Goal: Task Accomplishment & Management: Complete application form

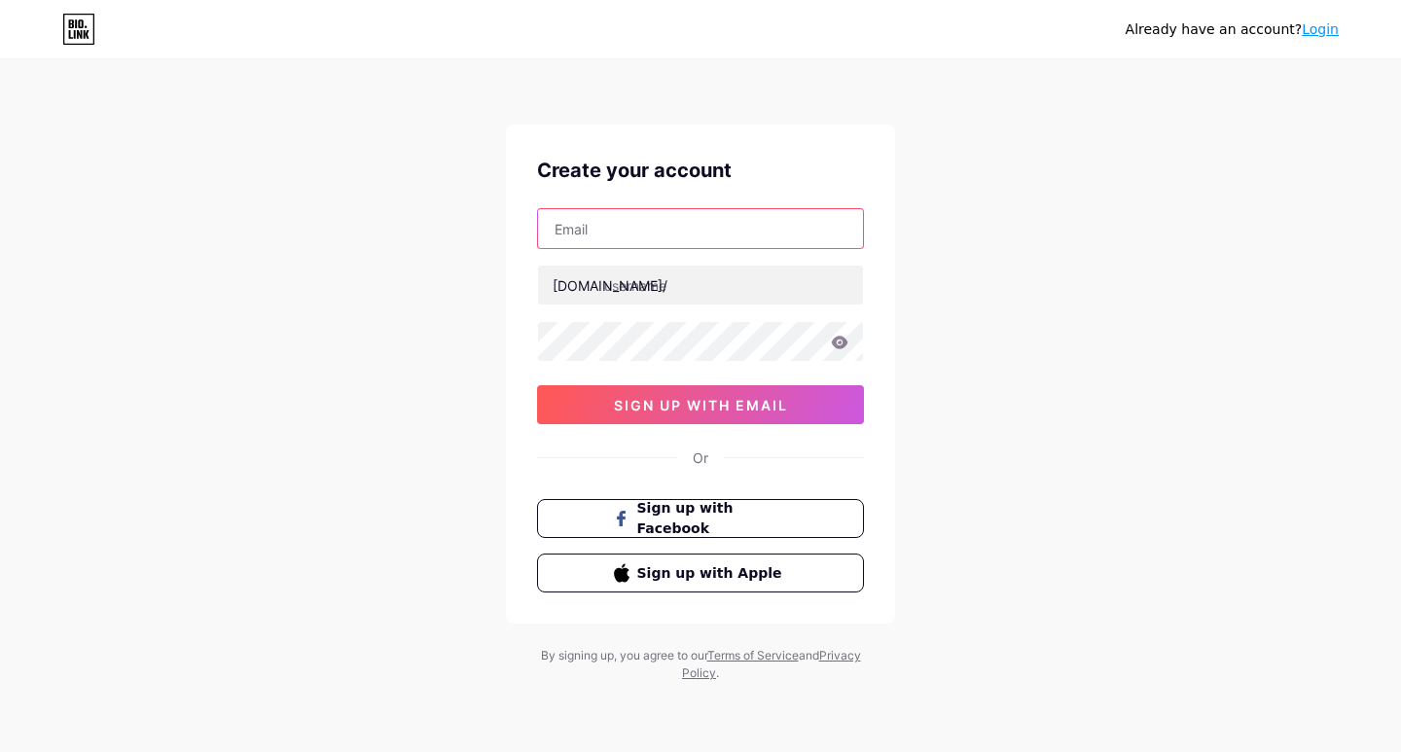
click at [620, 245] on input "text" at bounding box center [700, 228] width 325 height 39
paste input "[EMAIL_ADDRESS][DOMAIN_NAME]"
type input "[EMAIL_ADDRESS][DOMAIN_NAME]"
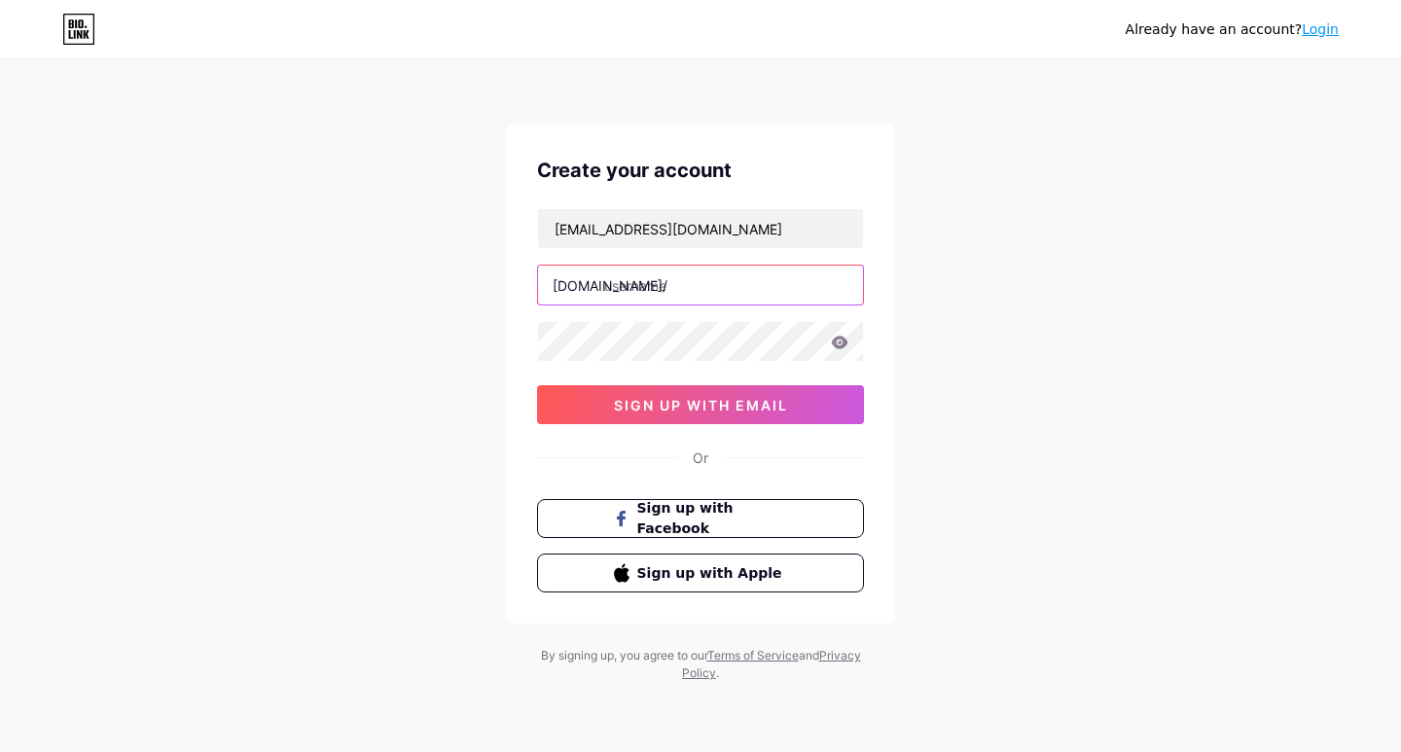
click at [669, 279] on input "text" at bounding box center [700, 285] width 325 height 39
type input "zestybasket"
click at [840, 346] on icon at bounding box center [840, 342] width 17 height 13
click at [1119, 414] on div "Already have an account? Login Create your account [EMAIL_ADDRESS][DOMAIN_NAME]…" at bounding box center [700, 372] width 1401 height 744
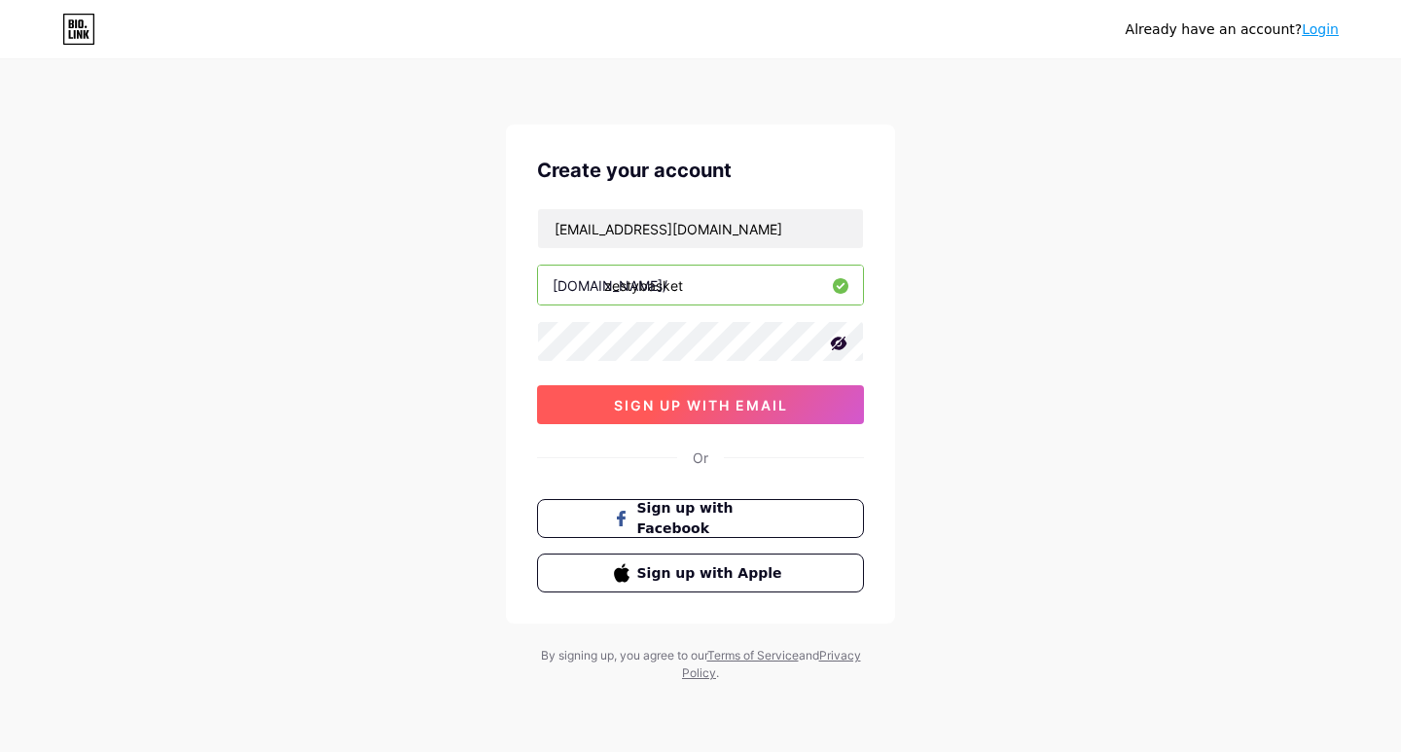
click at [682, 402] on span "sign up with email" at bounding box center [701, 405] width 174 height 17
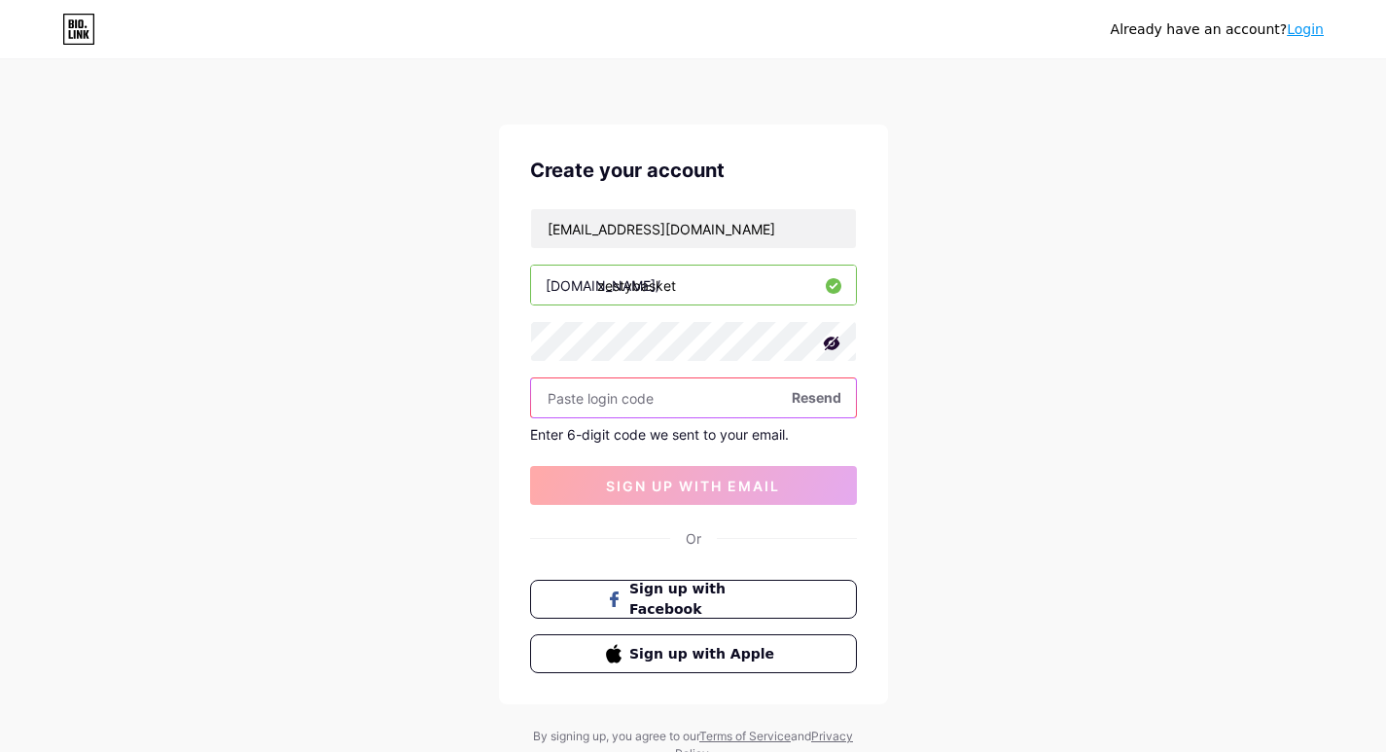
click at [589, 397] on input "text" at bounding box center [693, 397] width 325 height 39
paste input "386060"
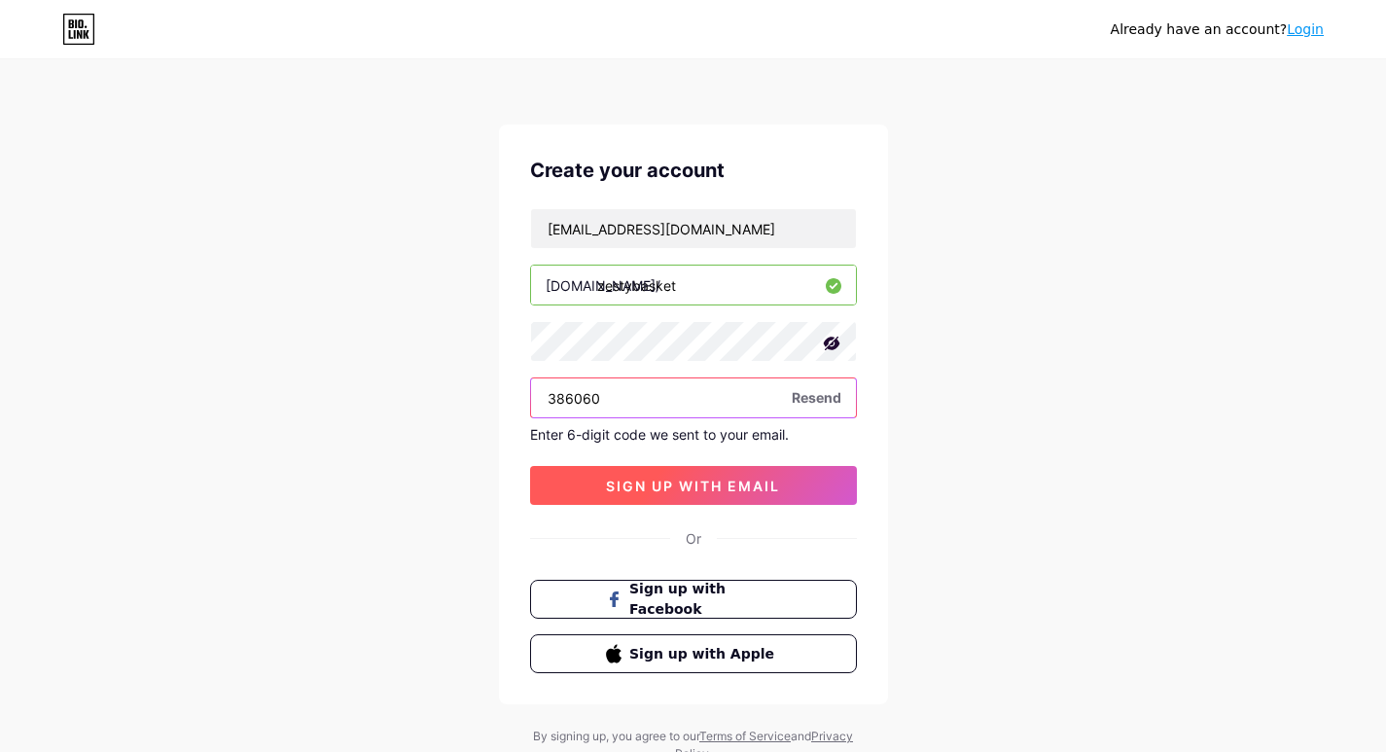
type input "386060"
click at [666, 478] on span "sign up with email" at bounding box center [693, 486] width 174 height 17
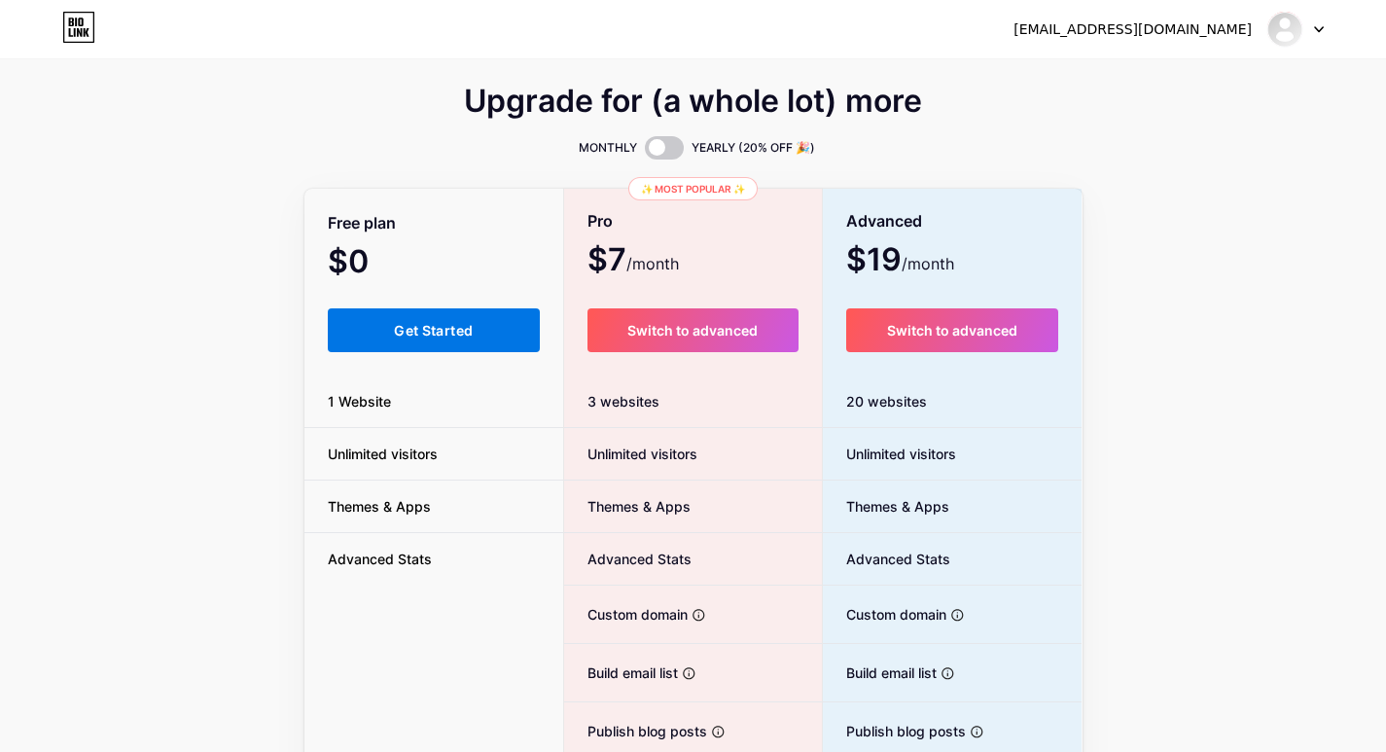
click at [470, 318] on button "Get Started" at bounding box center [434, 330] width 213 height 44
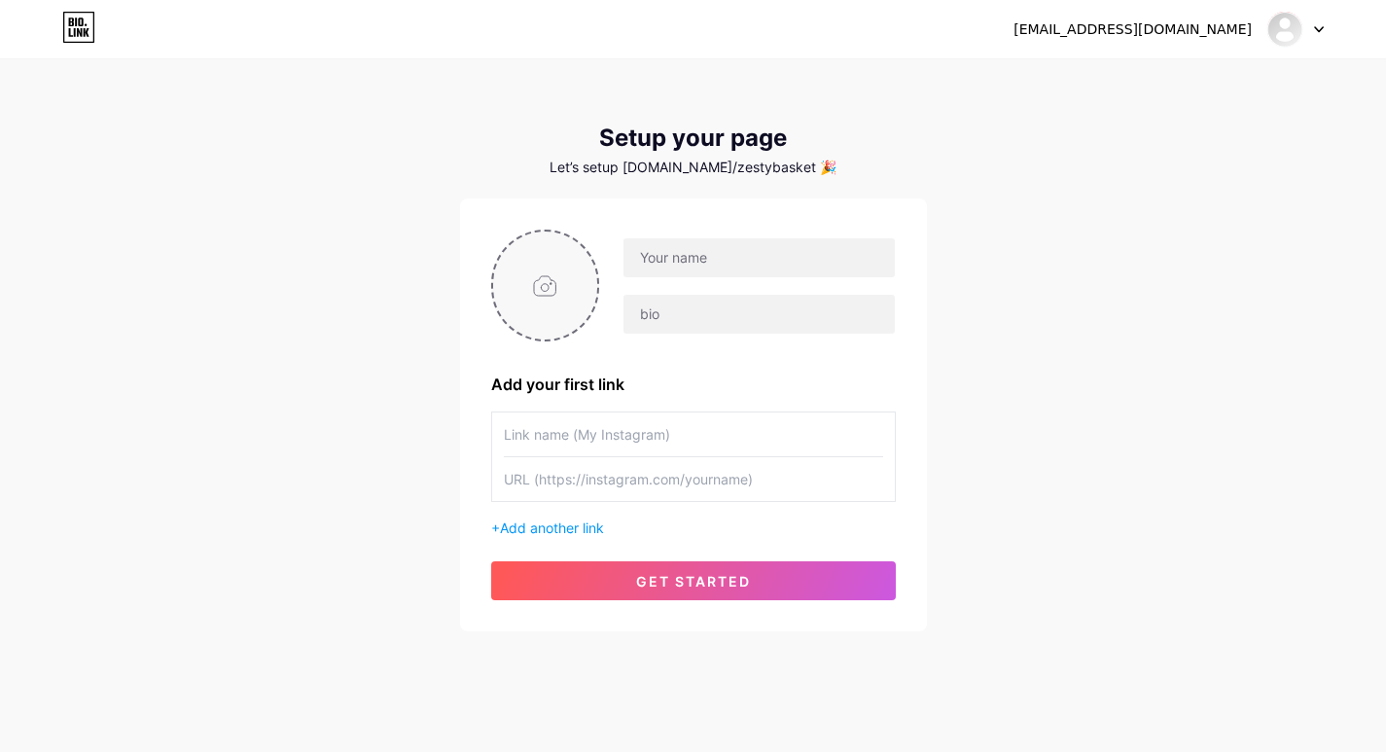
click at [578, 300] on input "file" at bounding box center [545, 286] width 105 height 108
type input "C:\fakepath\logogo.jpg"
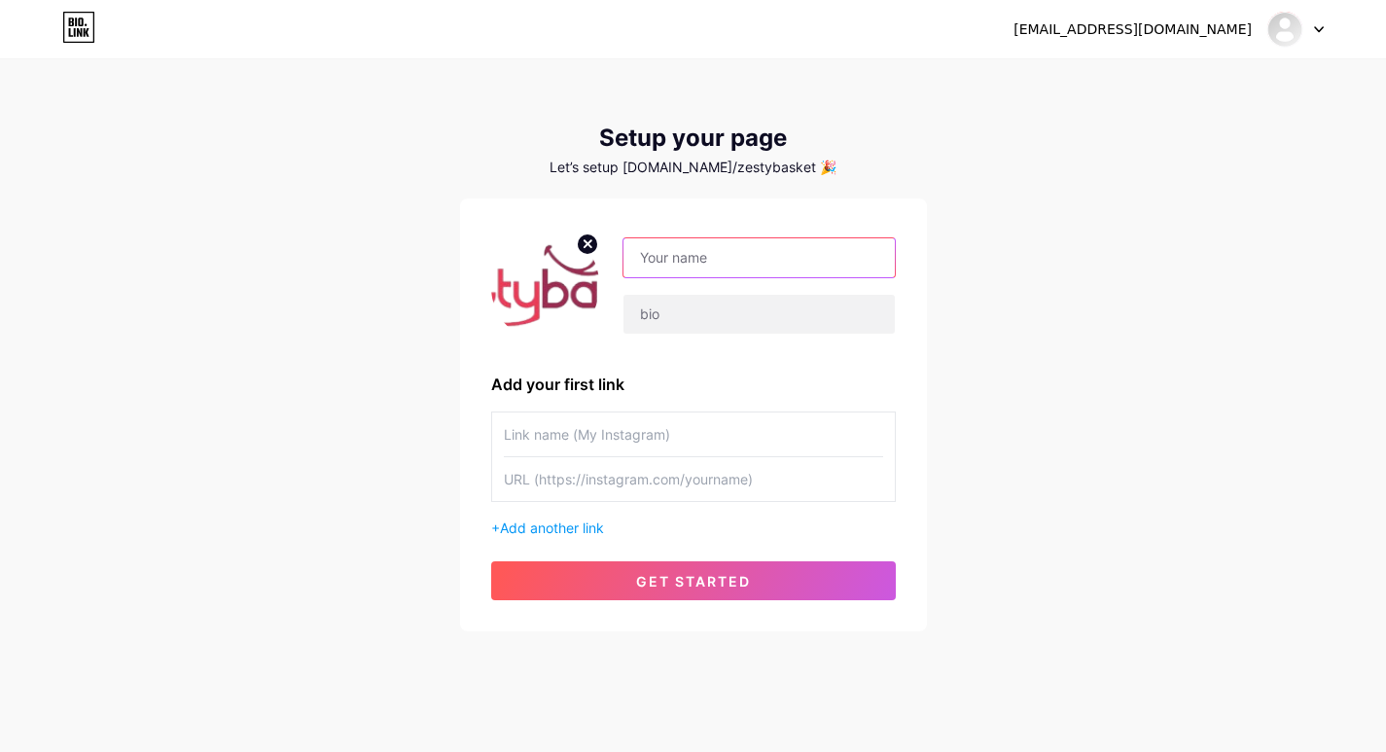
click at [767, 262] on input "text" at bounding box center [759, 257] width 270 height 39
click at [710, 260] on input "text" at bounding box center [759, 257] width 270 height 39
type input "zestybasket"
click at [709, 318] on input "text" at bounding box center [759, 314] width 270 height 39
paste input "Zestyy Basket delivers fresh, hygienic meat and essentials to your doorstep."
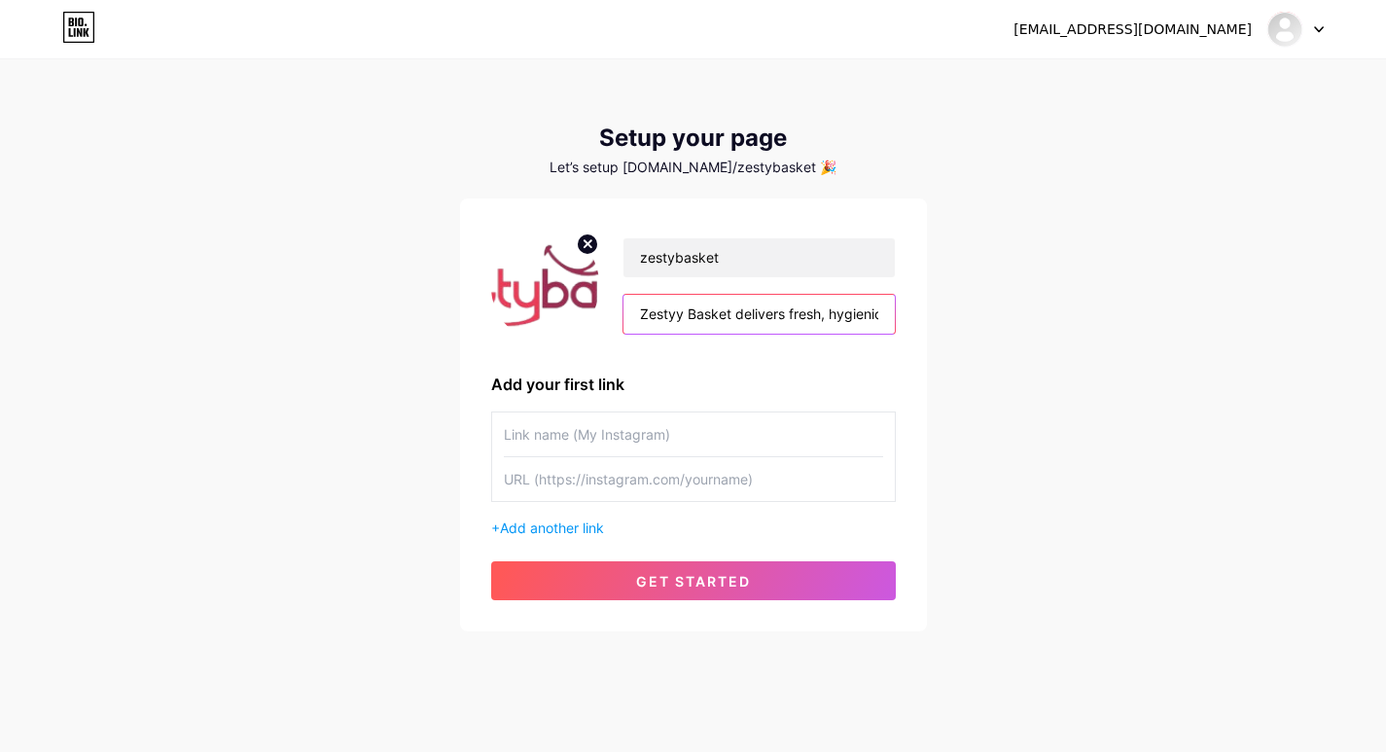
scroll to position [0, 253]
type input "Zestyy Basket delivers fresh, hygienic meat and essentials to your doorstep."
click at [1004, 429] on div "[EMAIL_ADDRESS][DOMAIN_NAME] Dashboard Logout Setup your page Let’s setup [DOMA…" at bounding box center [693, 347] width 1386 height 694
click at [712, 427] on input "text" at bounding box center [693, 435] width 379 height 44
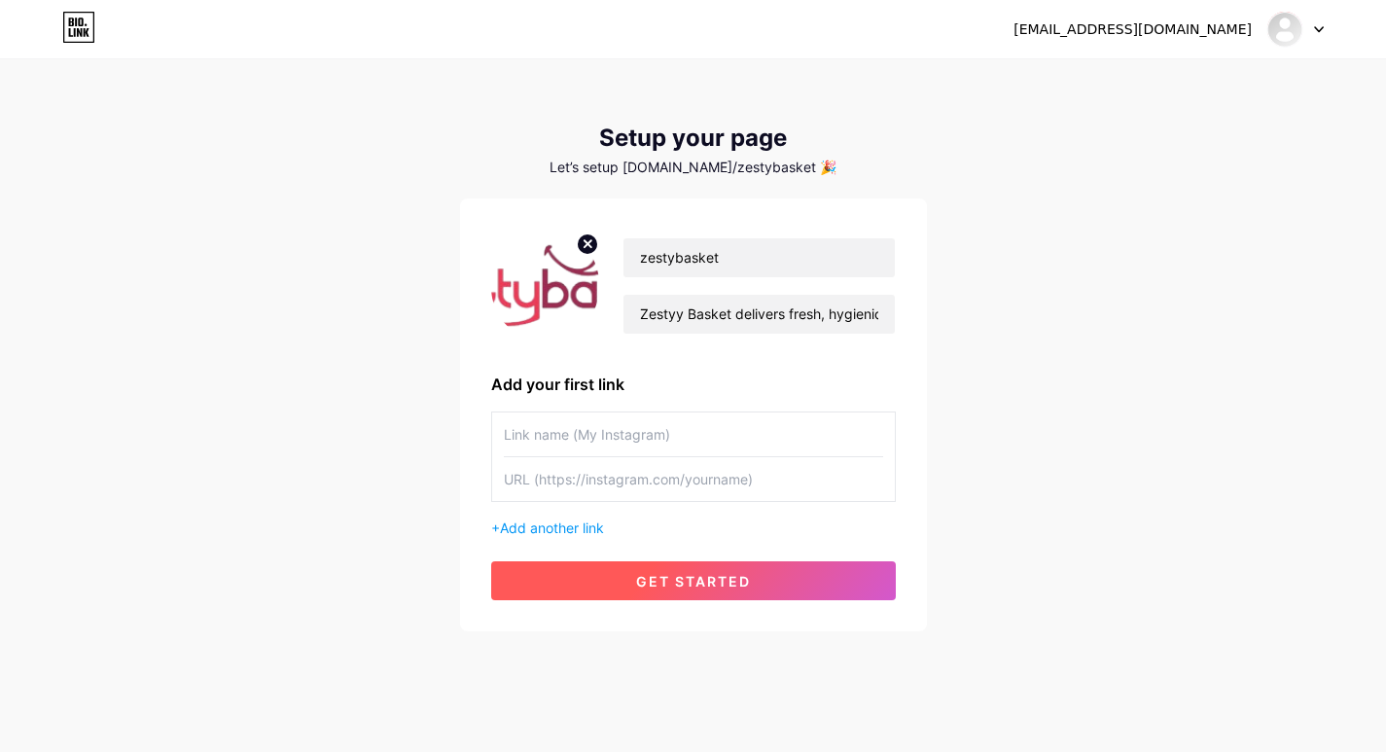
click at [661, 588] on span "get started" at bounding box center [693, 581] width 115 height 17
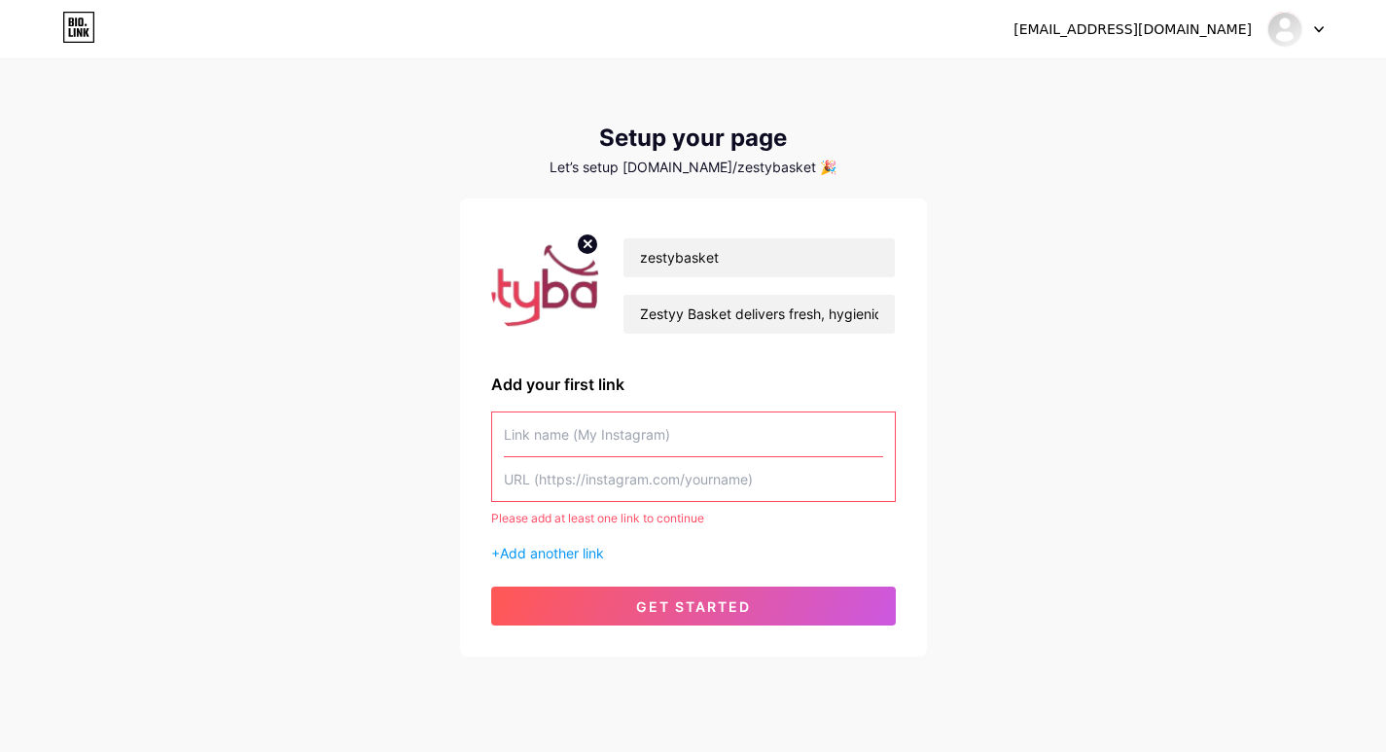
click at [604, 451] on input "text" at bounding box center [693, 435] width 379 height 44
click at [596, 489] on input "text" at bounding box center [693, 479] width 379 height 44
paste input "[URL][DOMAIN_NAME]"
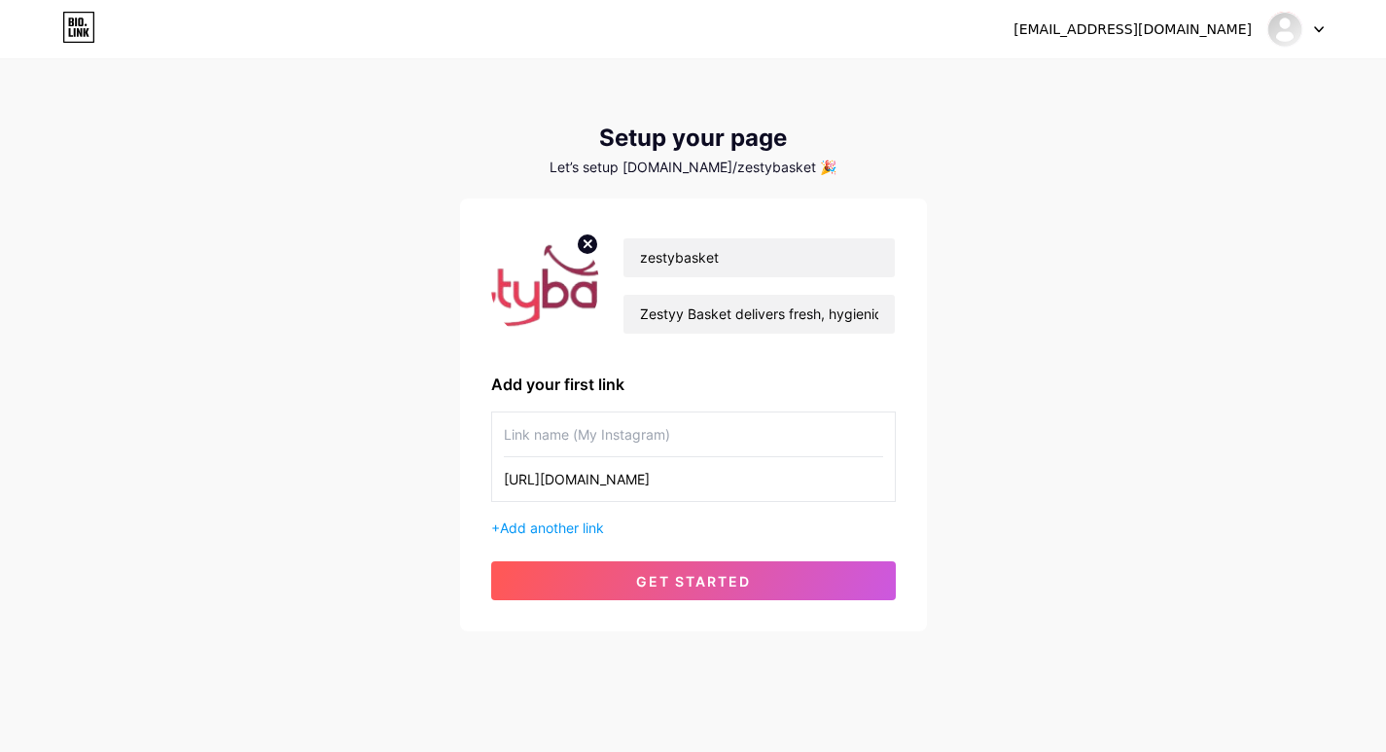
type input "[URL][DOMAIN_NAME]"
click at [605, 444] on input "text" at bounding box center [693, 435] width 379 height 44
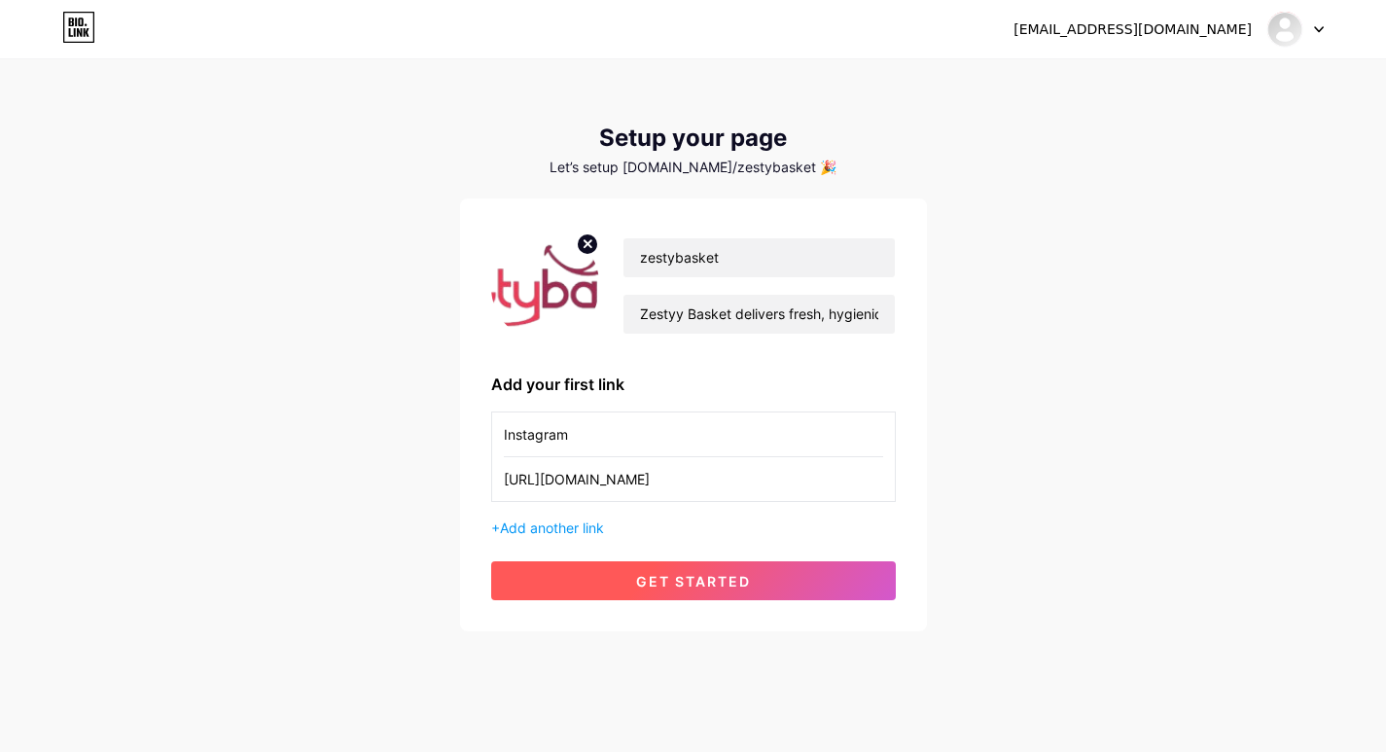
type input "Instagram"
click at [730, 591] on button "get started" at bounding box center [693, 580] width 405 height 39
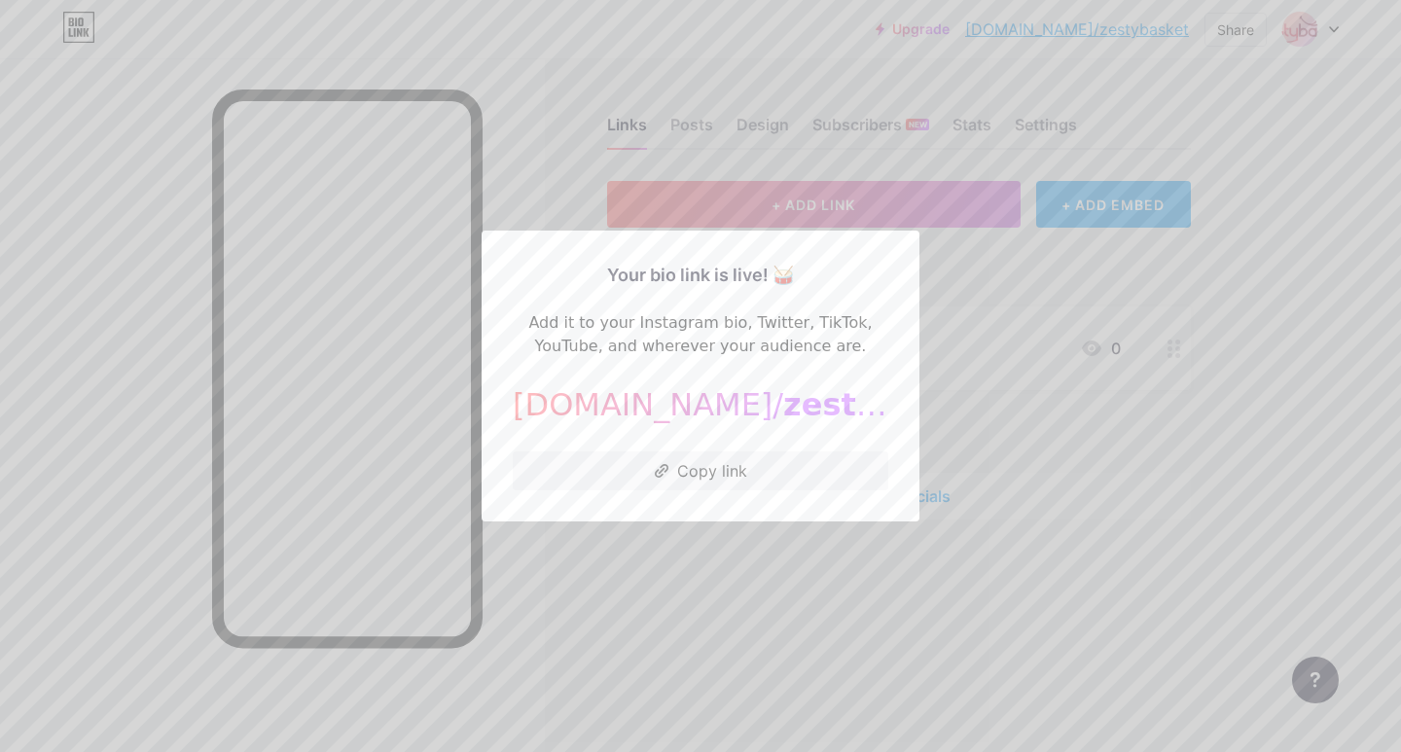
click at [824, 565] on div at bounding box center [700, 376] width 1401 height 752
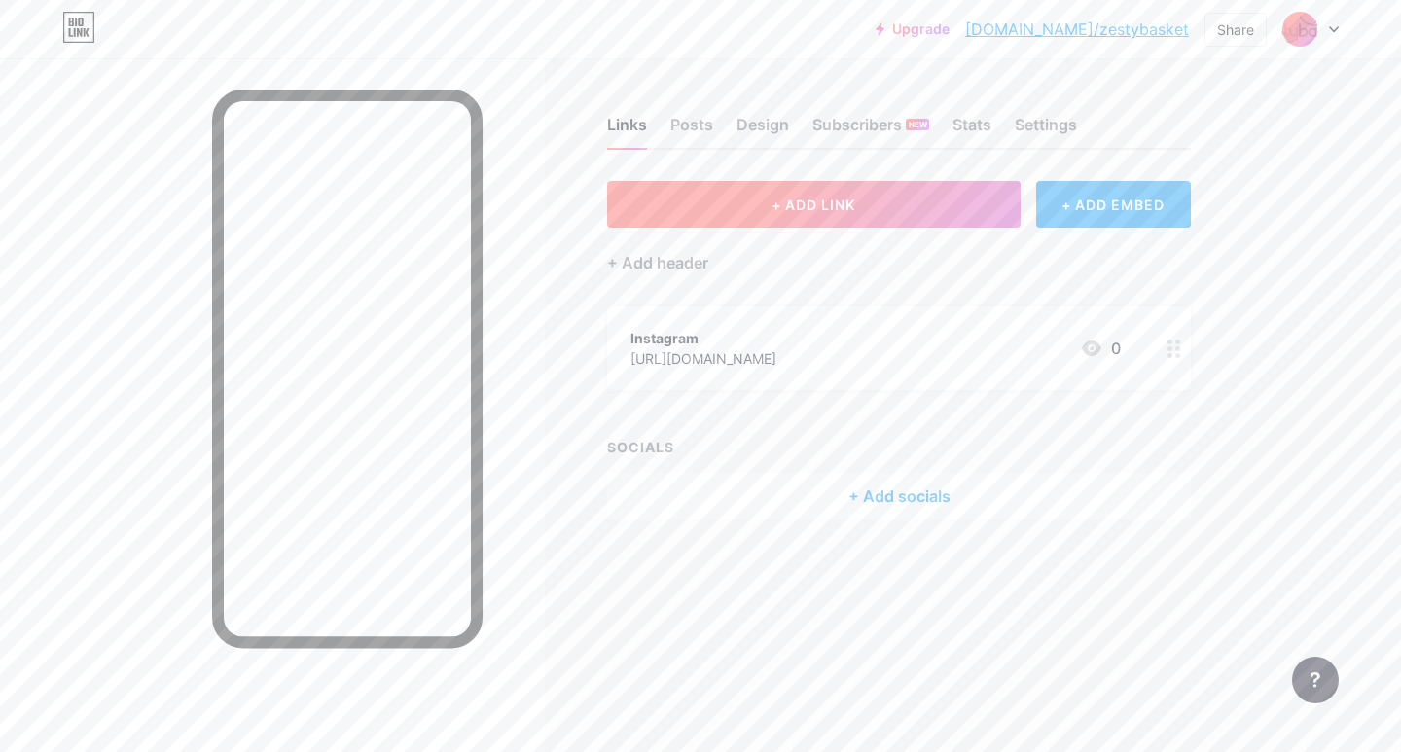
click at [838, 198] on span "+ ADD LINK" at bounding box center [814, 205] width 84 height 17
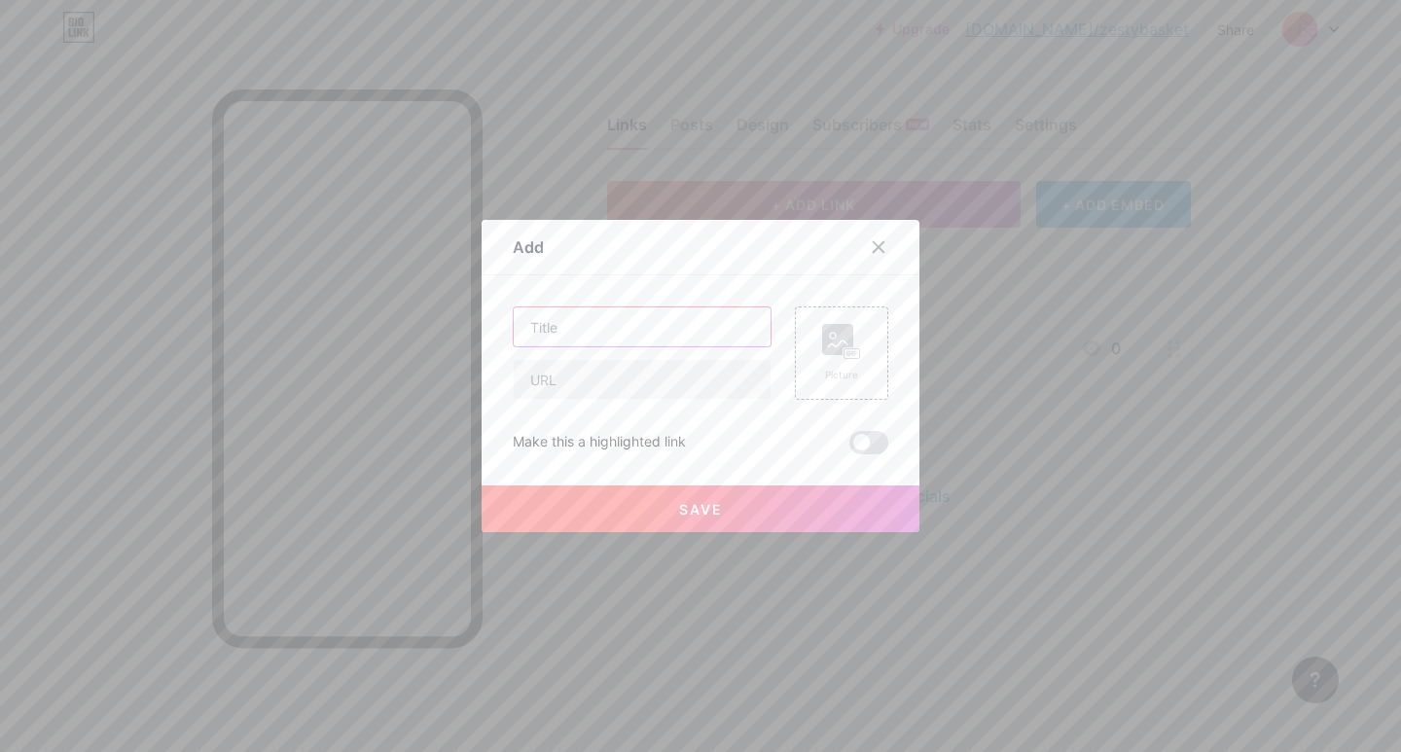
click at [531, 318] on input "text" at bounding box center [642, 326] width 257 height 39
paste input "Zestbasket fresh food, hygenic meat, daily essentials online delivery."
type input "Zestbasket fresh food, hygenic meat, daily essentials online delivery."
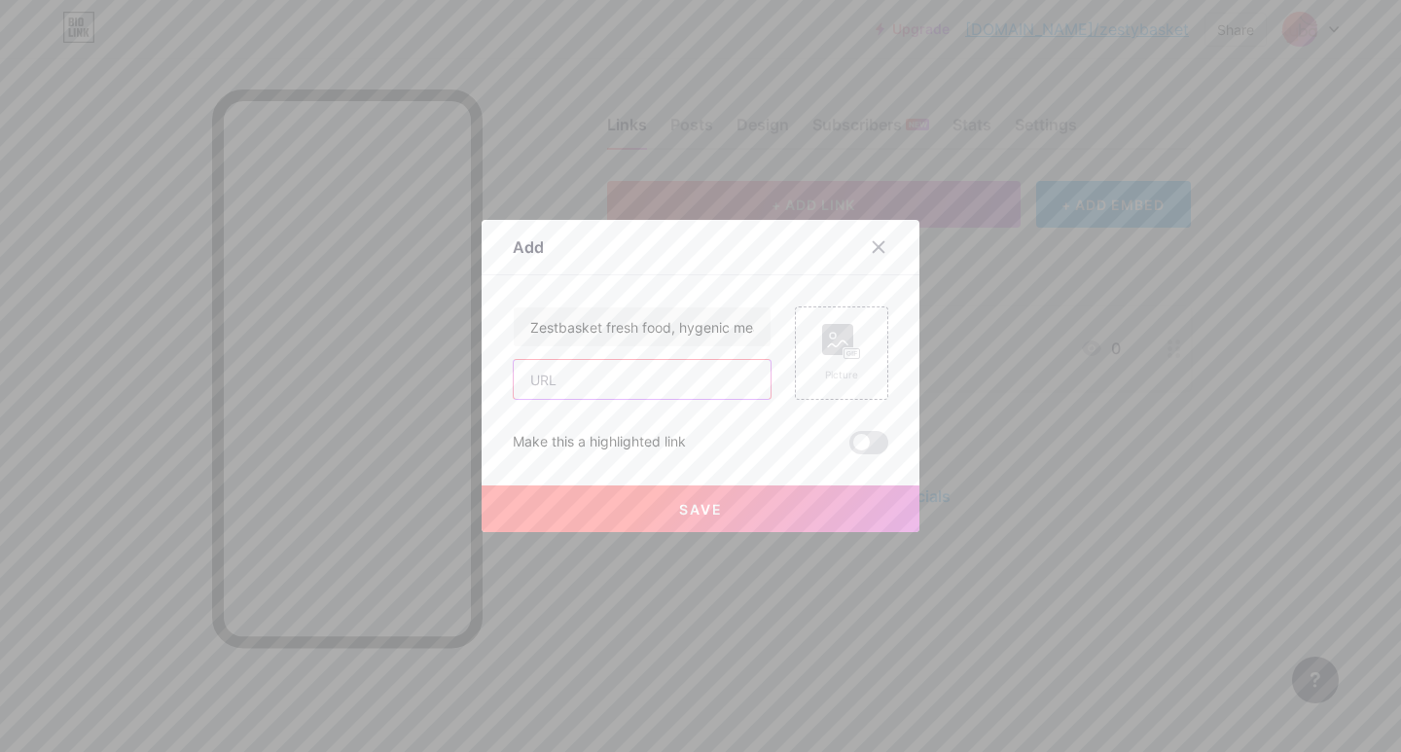
click at [641, 381] on input "text" at bounding box center [642, 379] width 257 height 39
type input "[URL][DOMAIN_NAME]"
click at [702, 516] on span "Save" at bounding box center [701, 509] width 44 height 17
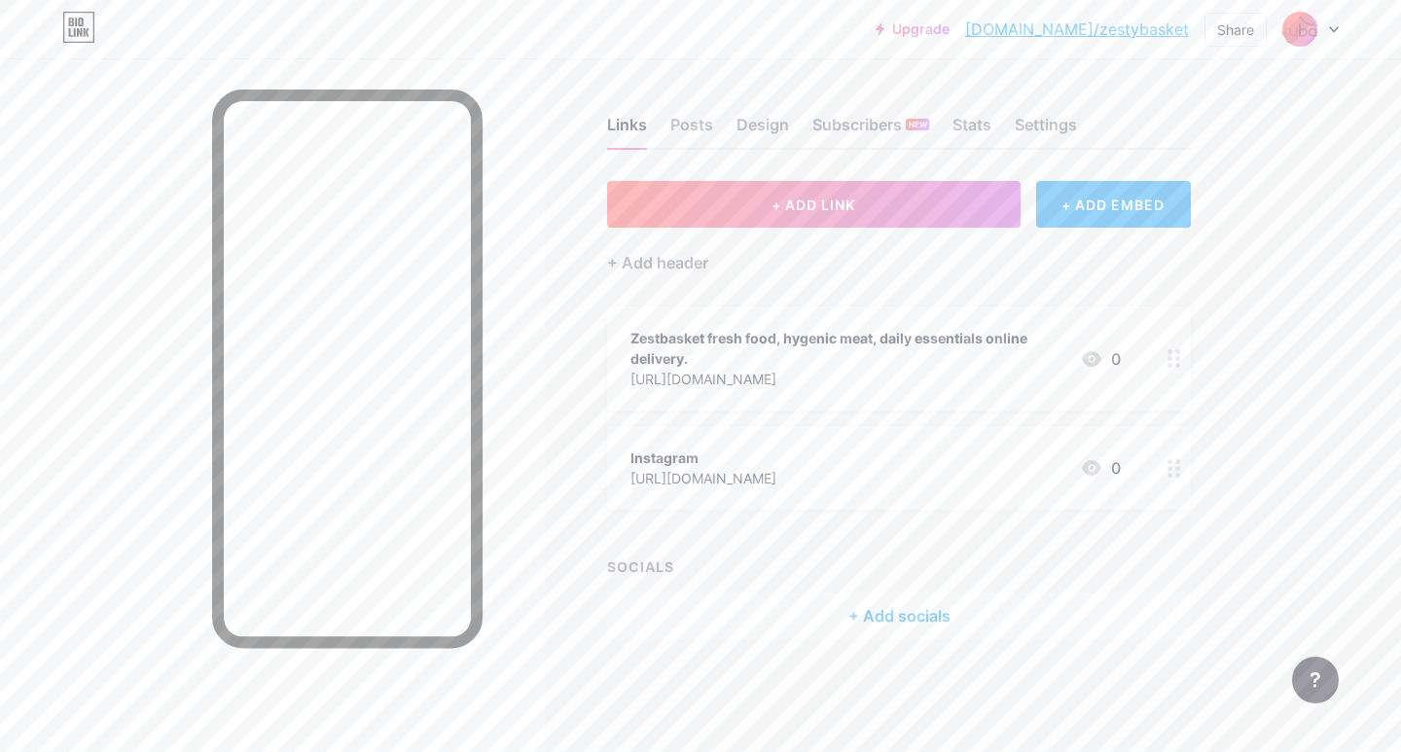
click at [942, 465] on div "Instagram [URL][DOMAIN_NAME] 0" at bounding box center [875, 468] width 490 height 45
click at [500, 456] on div "Edit Content YouTube Play YouTube video without leaving your page. ADD Vimeo Pl…" at bounding box center [701, 375] width 438 height 351
click at [516, 456] on div "Delete" at bounding box center [533, 461] width 41 height 23
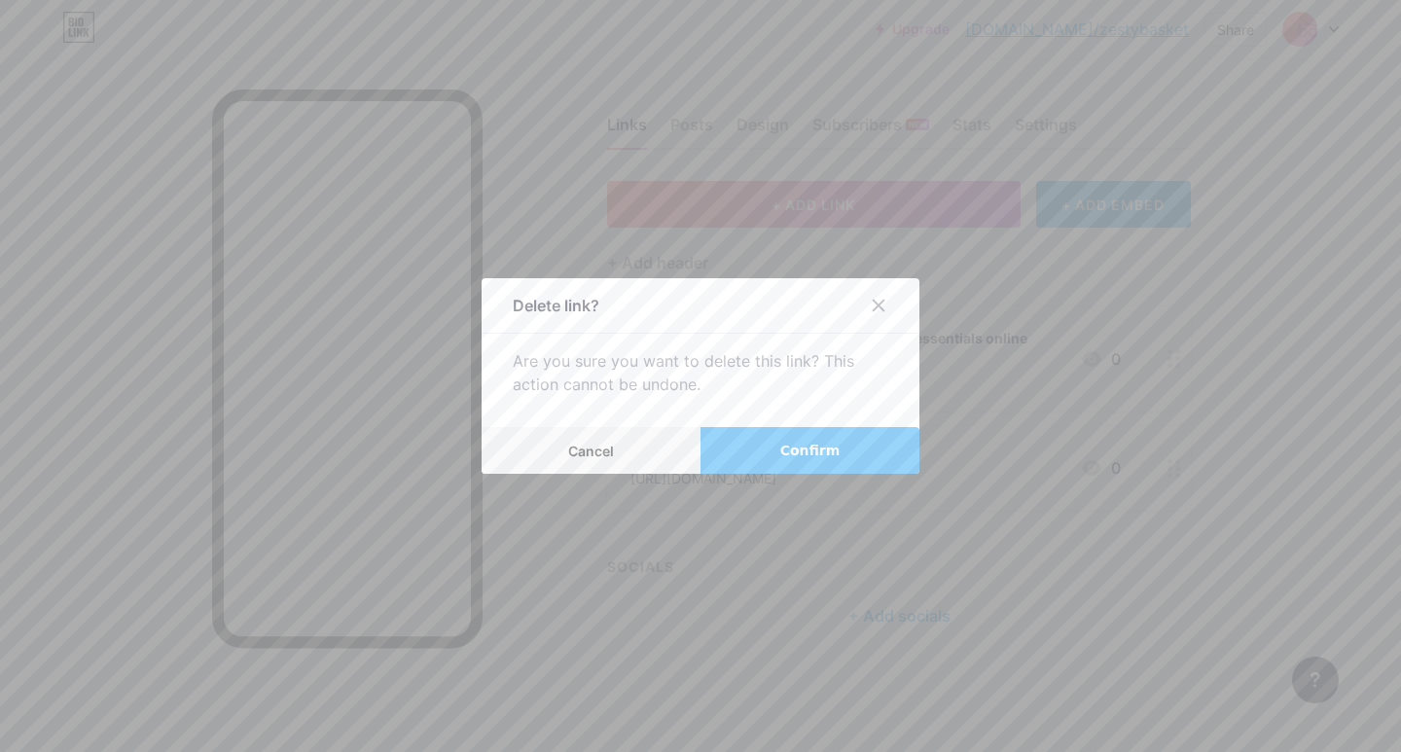
click at [820, 452] on span "Confirm" at bounding box center [810, 451] width 60 height 20
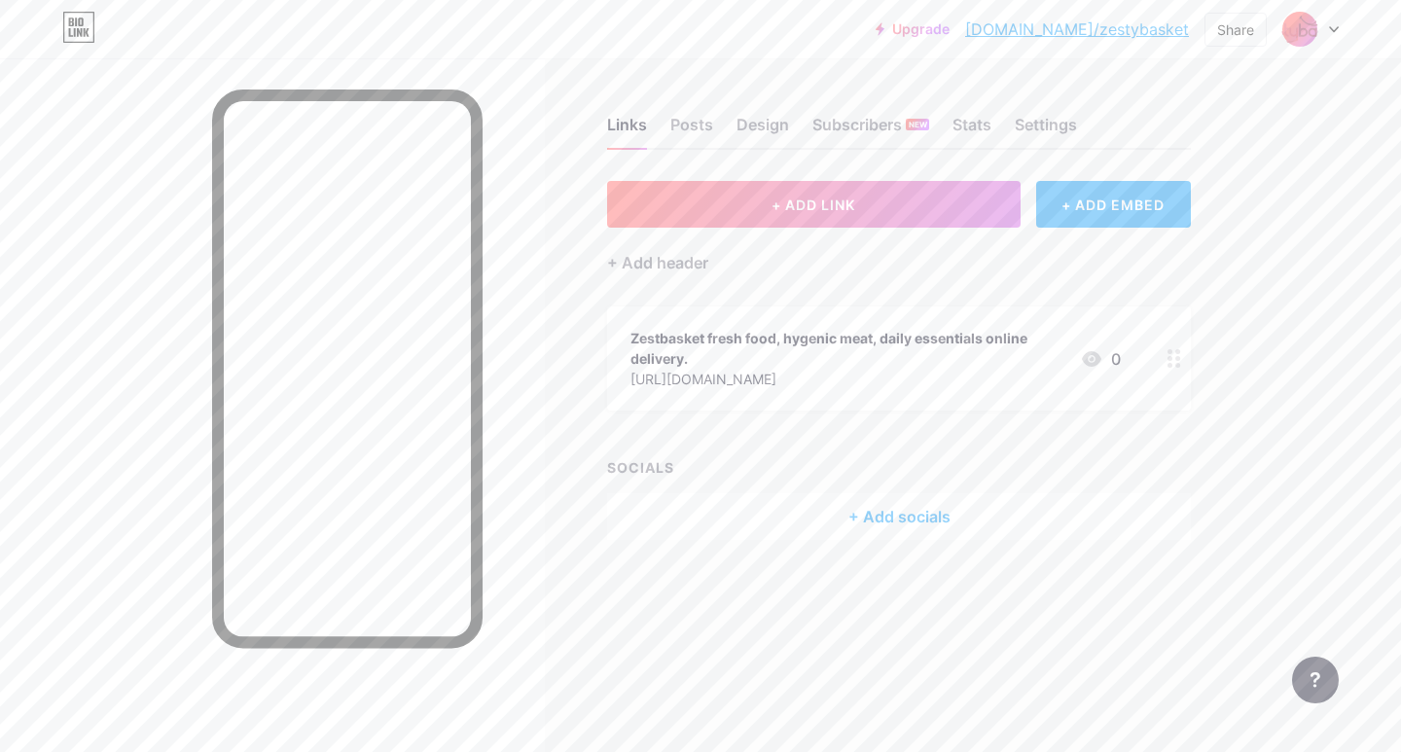
click at [1132, 31] on link "[DOMAIN_NAME]/zestybasket" at bounding box center [1077, 29] width 224 height 23
